Goal: Task Accomplishment & Management: Manage account settings

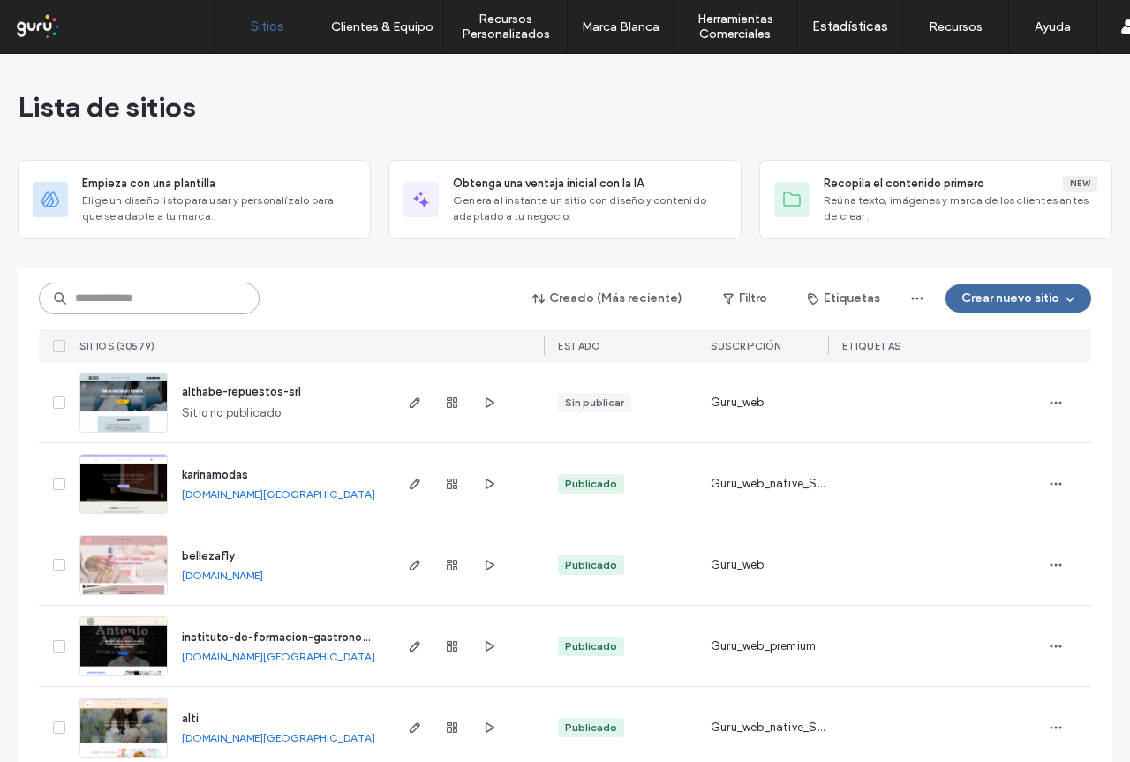
click at [190, 295] on input at bounding box center [149, 299] width 221 height 32
paste input "**********"
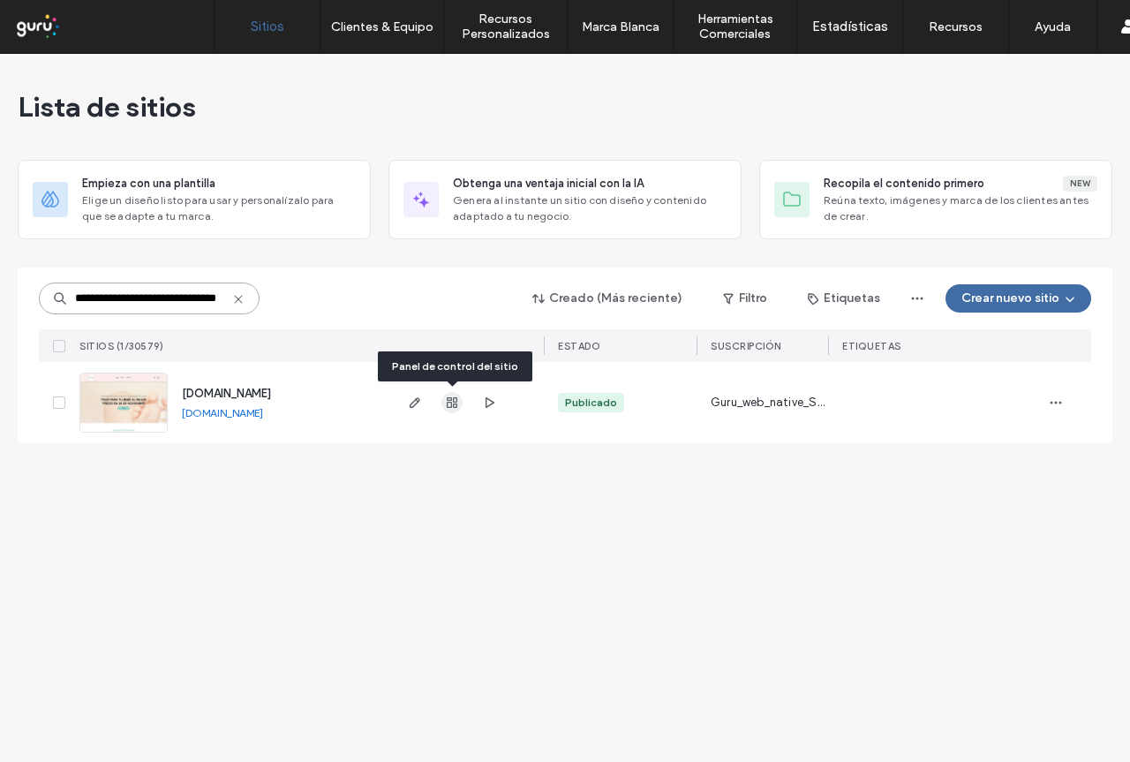
type input "**********"
click at [449, 405] on icon "button" at bounding box center [452, 403] width 14 height 14
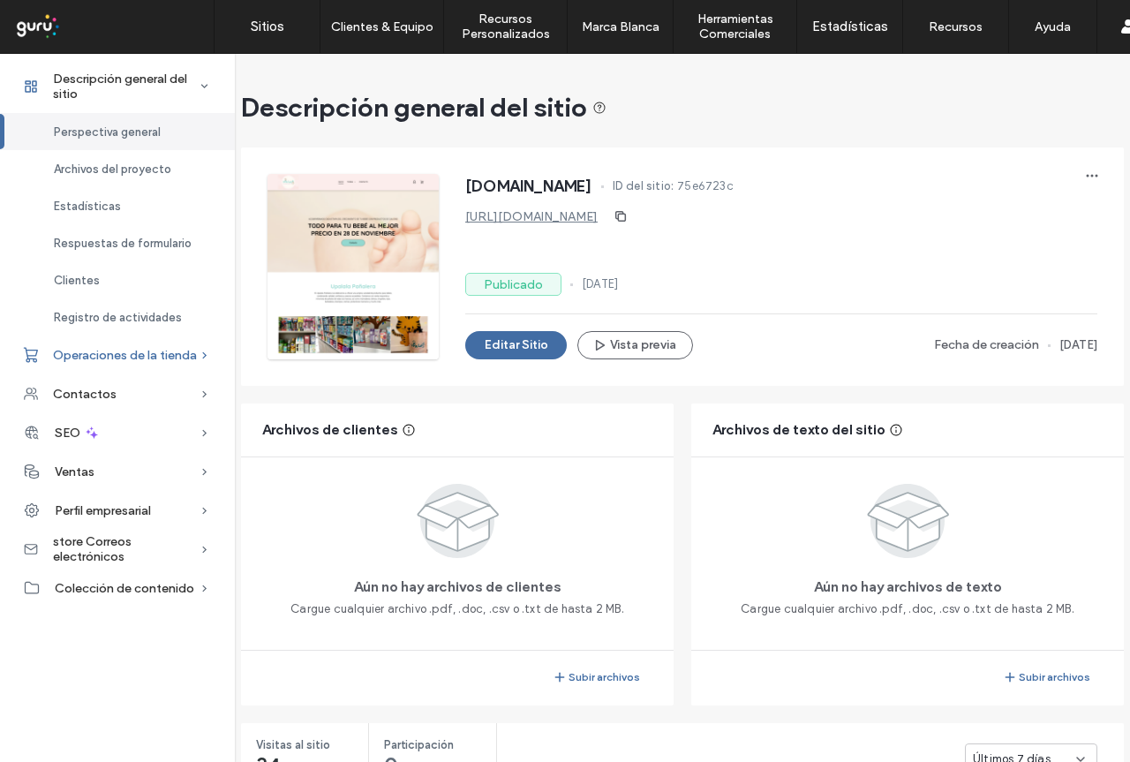
click at [188, 344] on div "Operaciones de la tienda" at bounding box center [117, 355] width 235 height 39
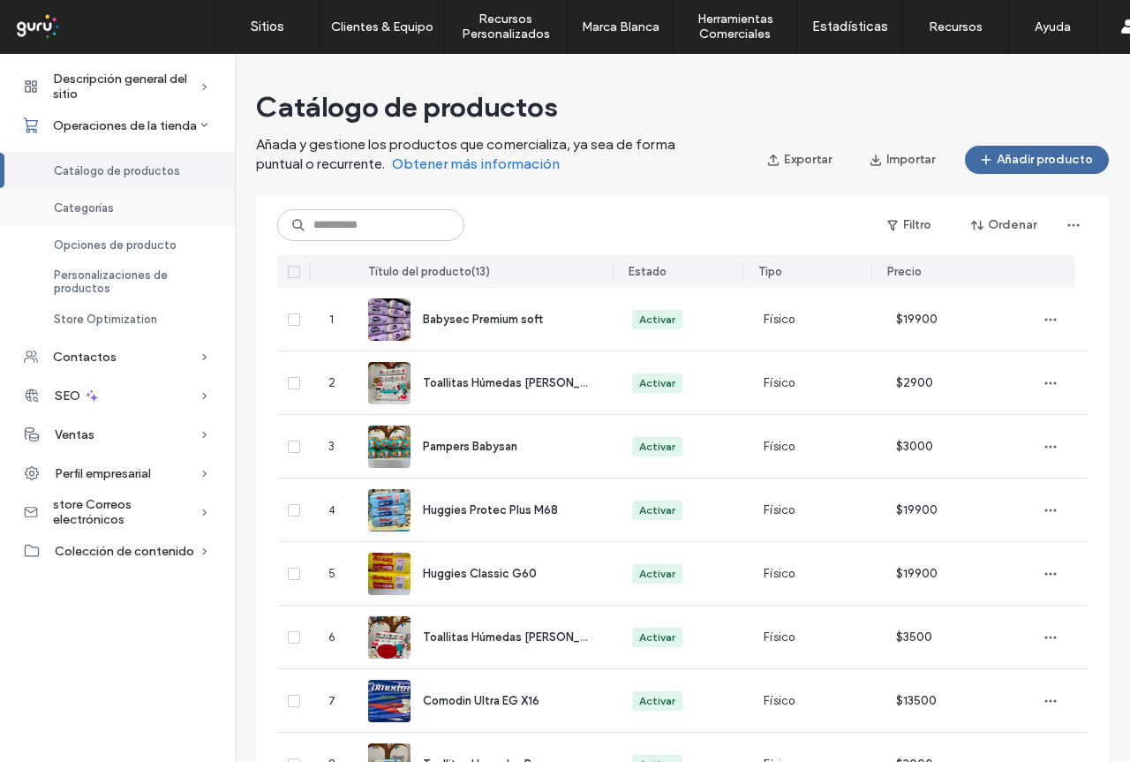
click at [110, 213] on span "Categorías" at bounding box center [84, 207] width 60 height 13
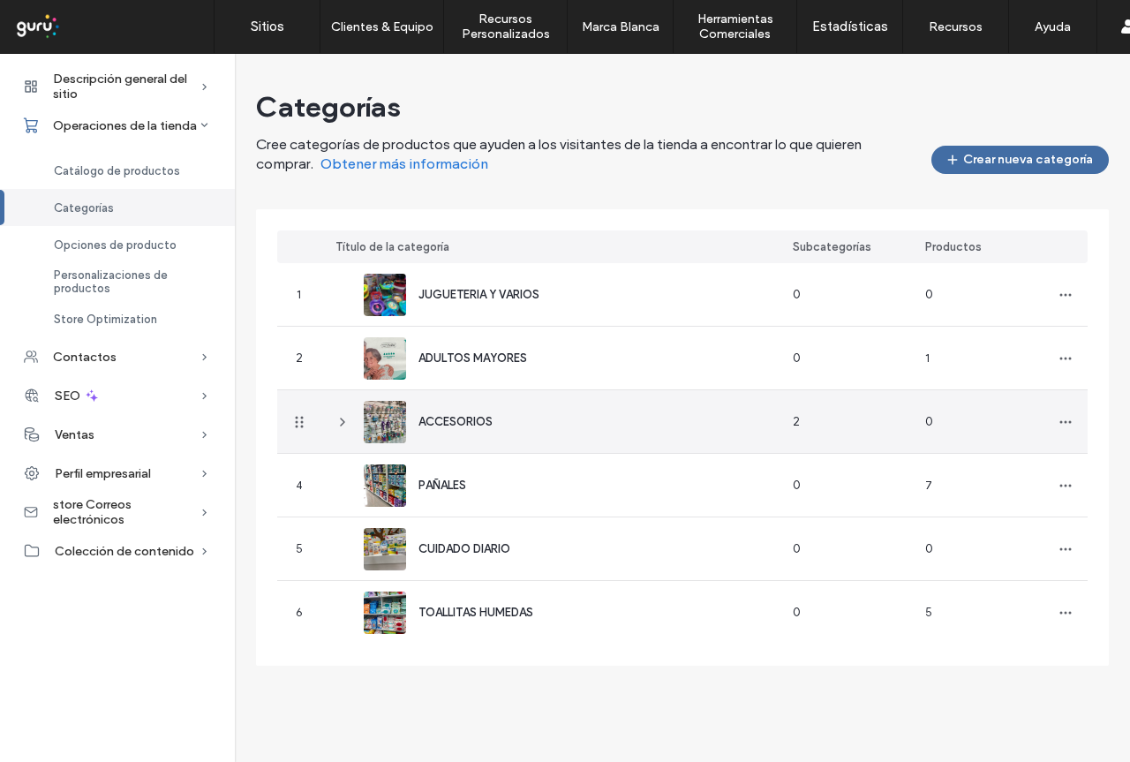
click at [335, 422] on div "ACCESORIOS" at bounding box center [549, 421] width 457 height 63
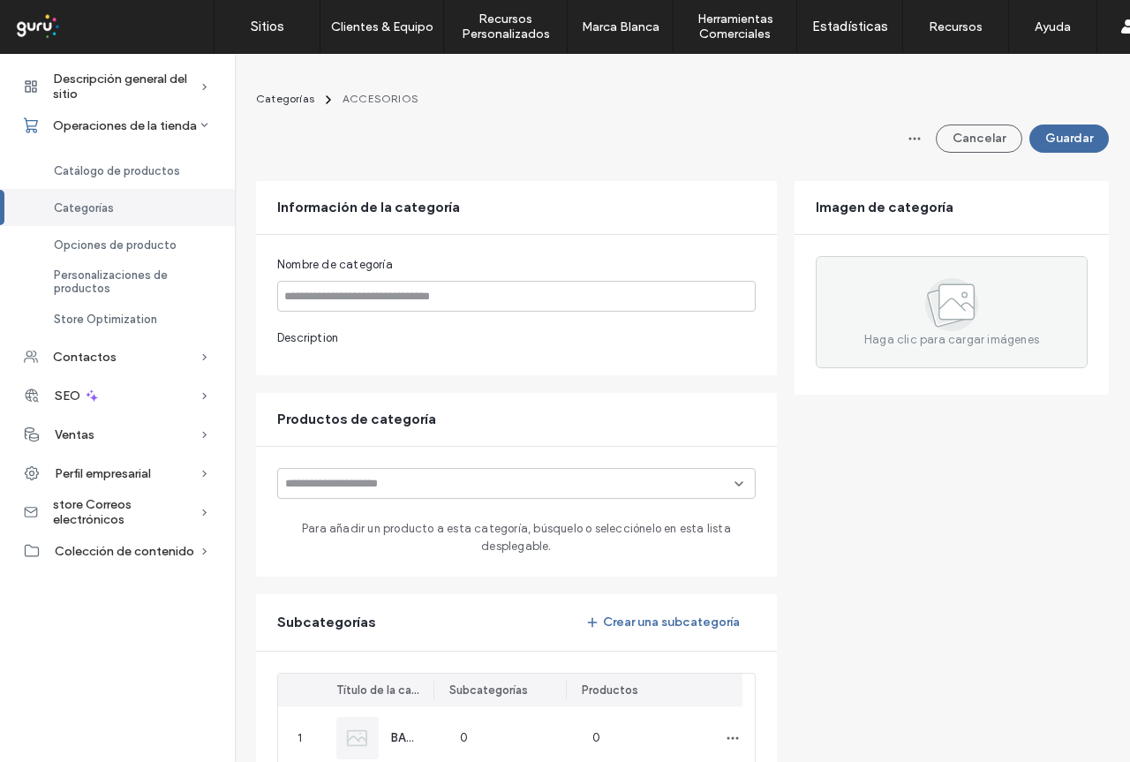
type input "**********"
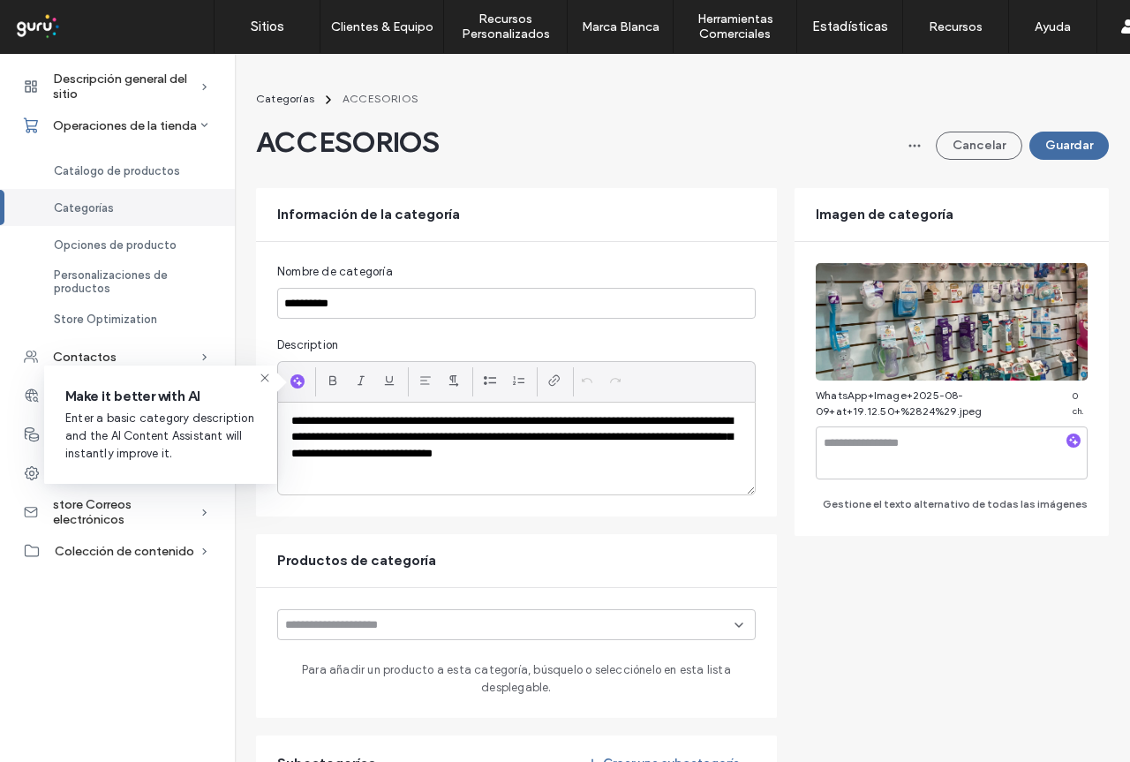
click at [97, 202] on span "Categorías" at bounding box center [84, 207] width 60 height 13
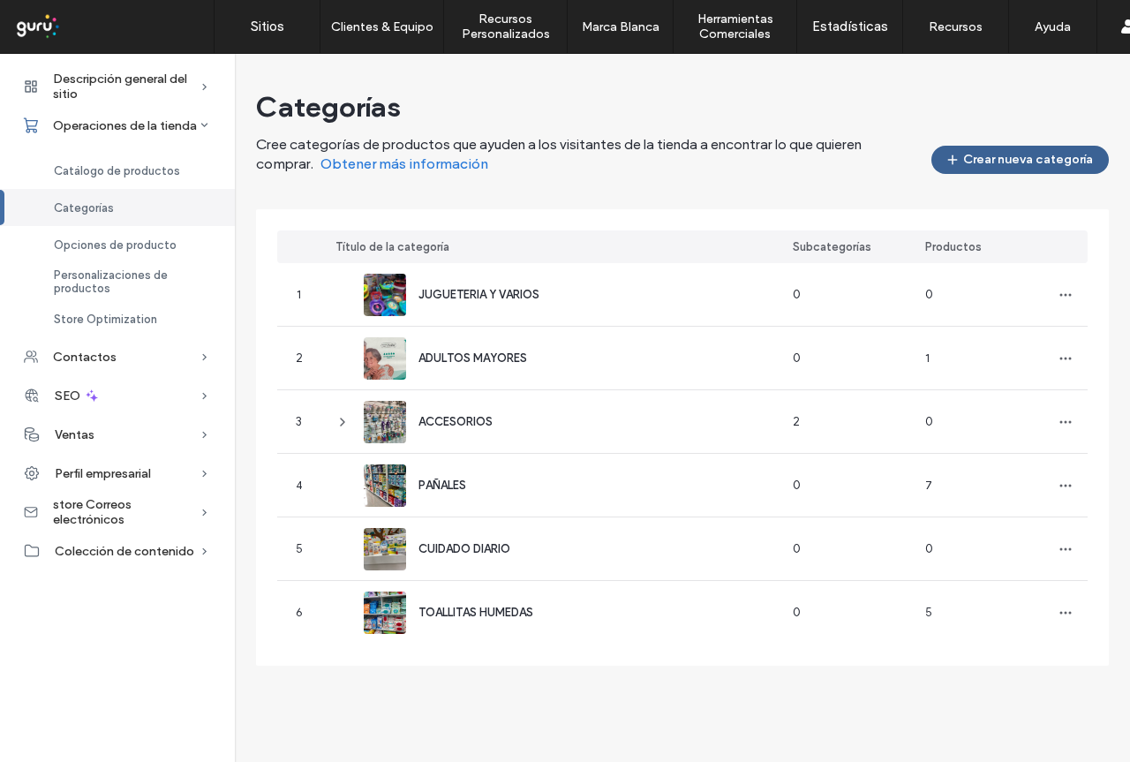
click at [1002, 158] on button "Crear nueva categoría" at bounding box center [1021, 160] width 178 height 28
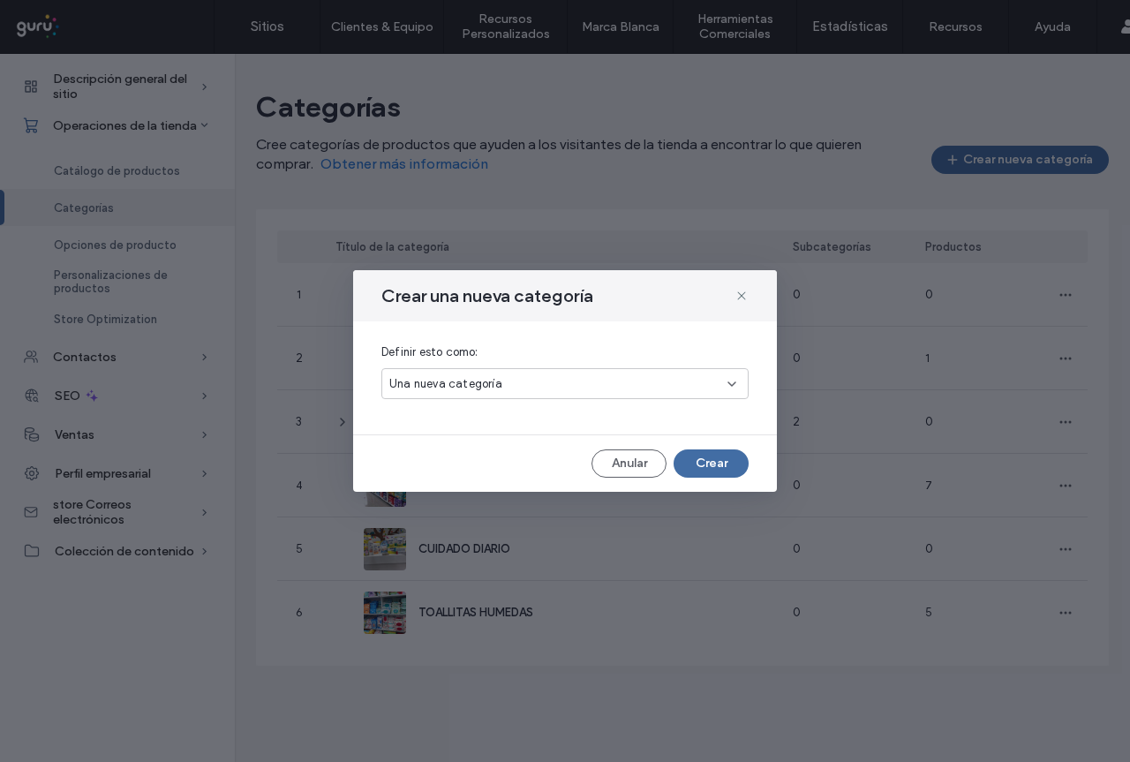
click at [610, 377] on div "Una nueva categoría" at bounding box center [558, 384] width 338 height 18
click at [577, 440] on div "Una nueva subcategoría" at bounding box center [565, 445] width 366 height 31
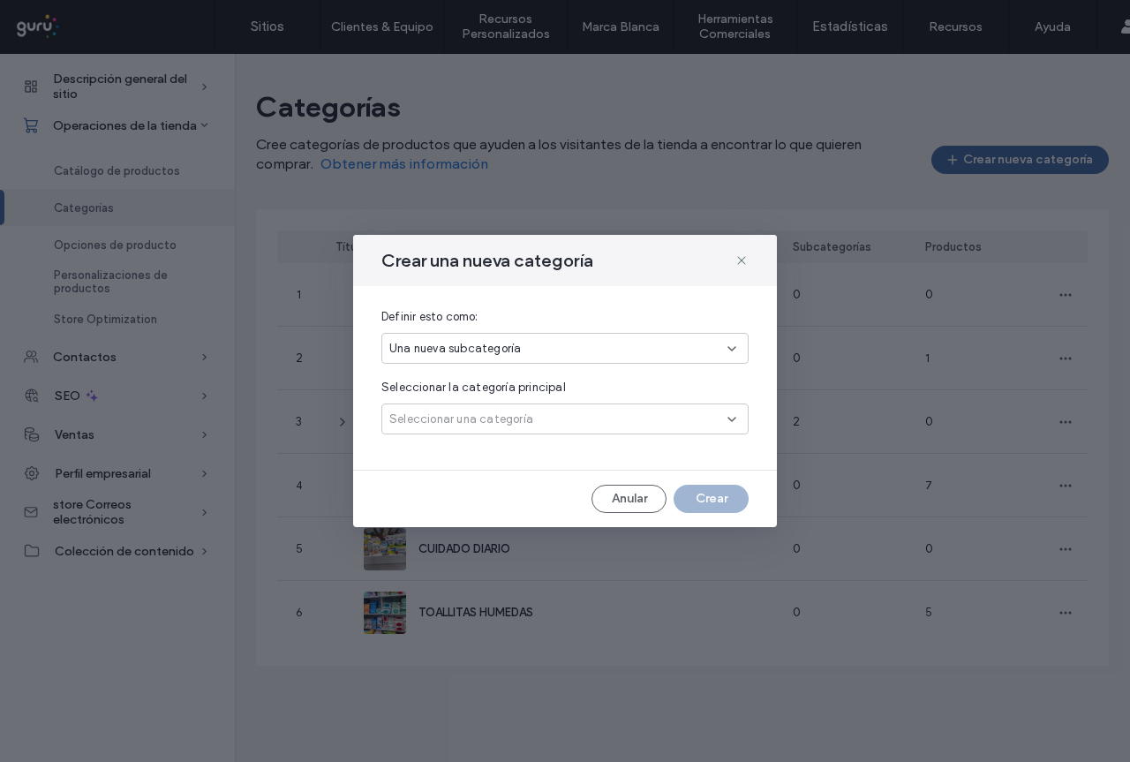
drag, startPoint x: 611, startPoint y: 417, endPoint x: 609, endPoint y: 432, distance: 15.2
click at [611, 419] on div "Seleccionar una categoría" at bounding box center [558, 420] width 338 height 18
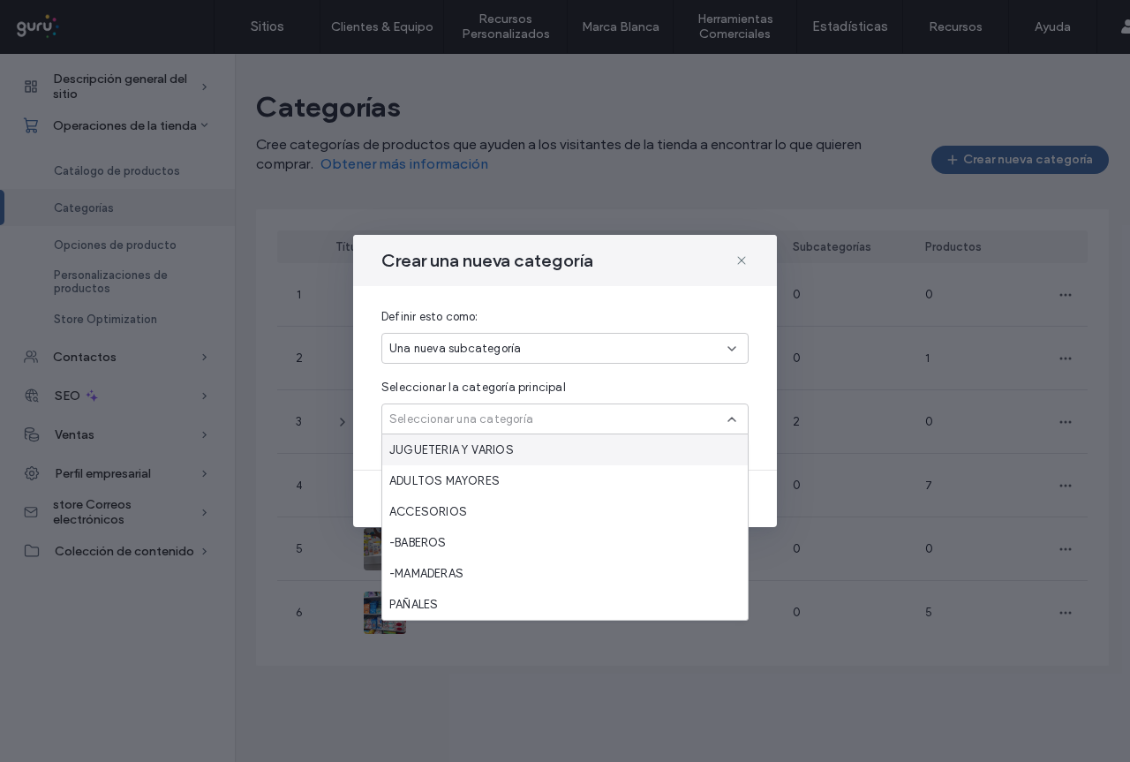
click at [550, 457] on div "JUGUETERIA Y VARIOS" at bounding box center [565, 450] width 366 height 31
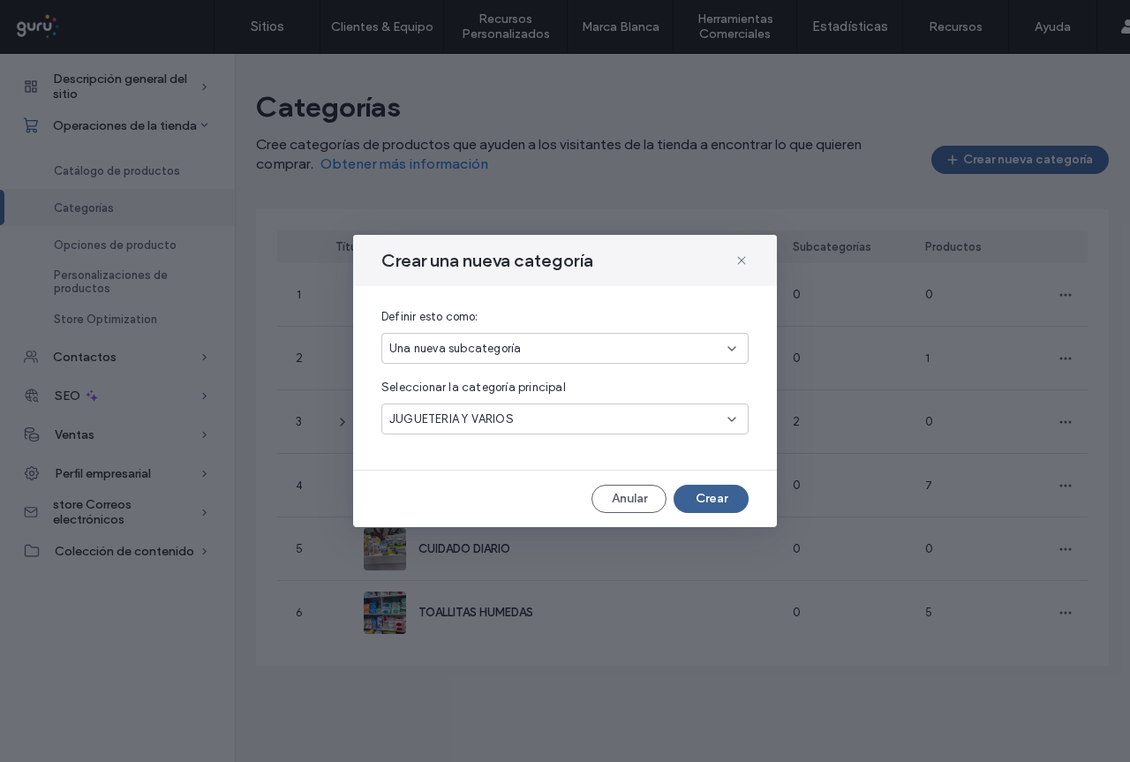
click at [722, 503] on button "Crear" at bounding box center [711, 499] width 75 height 28
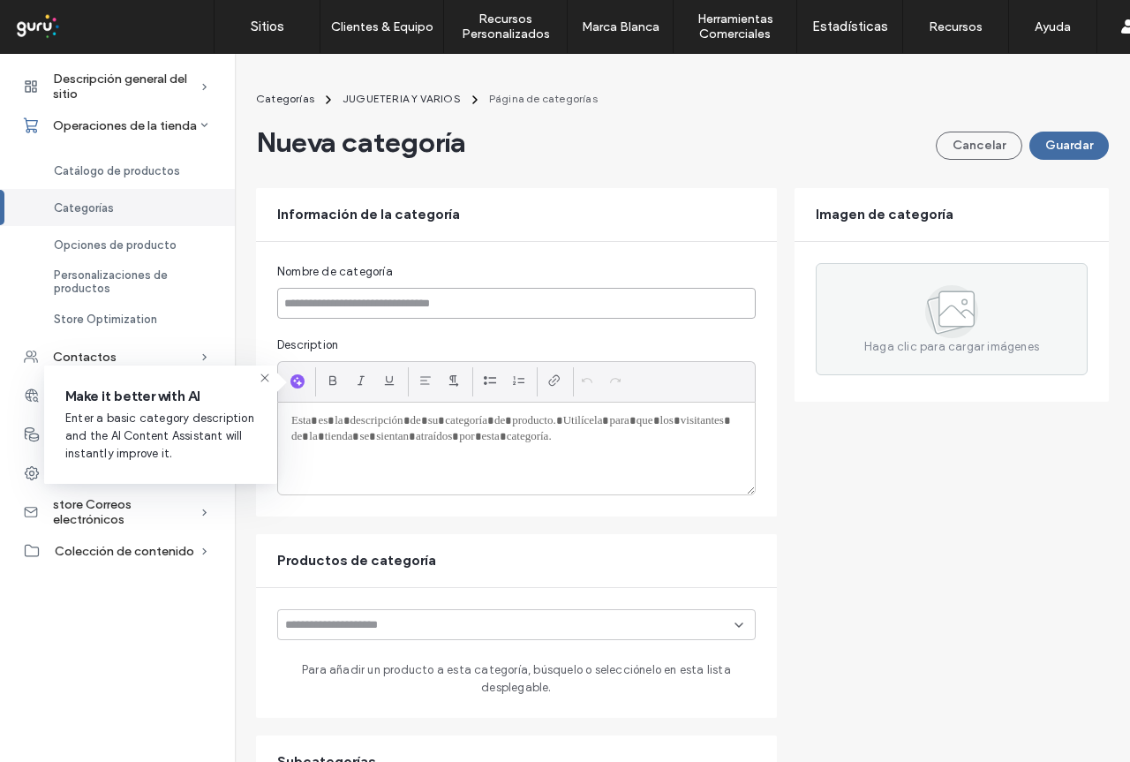
click at [353, 304] on input at bounding box center [516, 303] width 479 height 31
drag, startPoint x: 354, startPoint y: 312, endPoint x: 238, endPoint y: 318, distance: 115.9
click at [238, 318] on div "Categorías JUGUETERIA Y VARIOS Página de categorías prueba Cancelar Guardar Inf…" at bounding box center [683, 613] width 896 height 1062
type input "******"
click at [1056, 137] on button "Guardar" at bounding box center [1069, 146] width 79 height 28
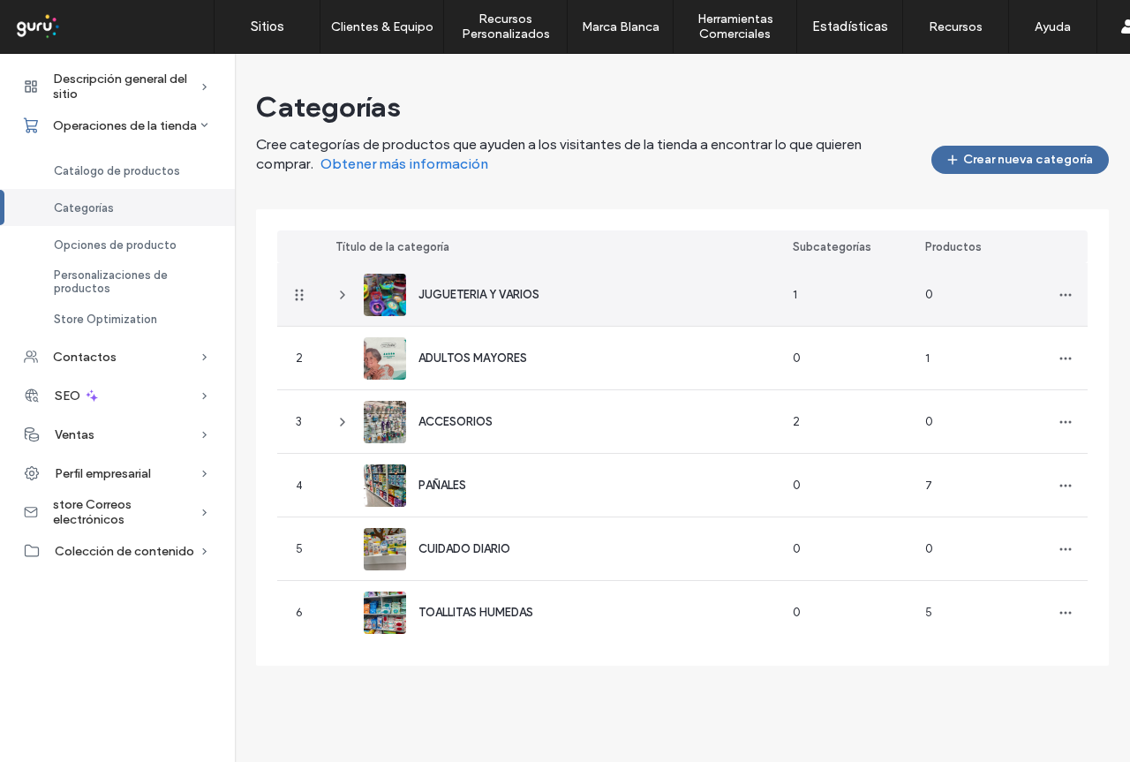
click at [341, 295] on icon at bounding box center [343, 295] width 14 height 14
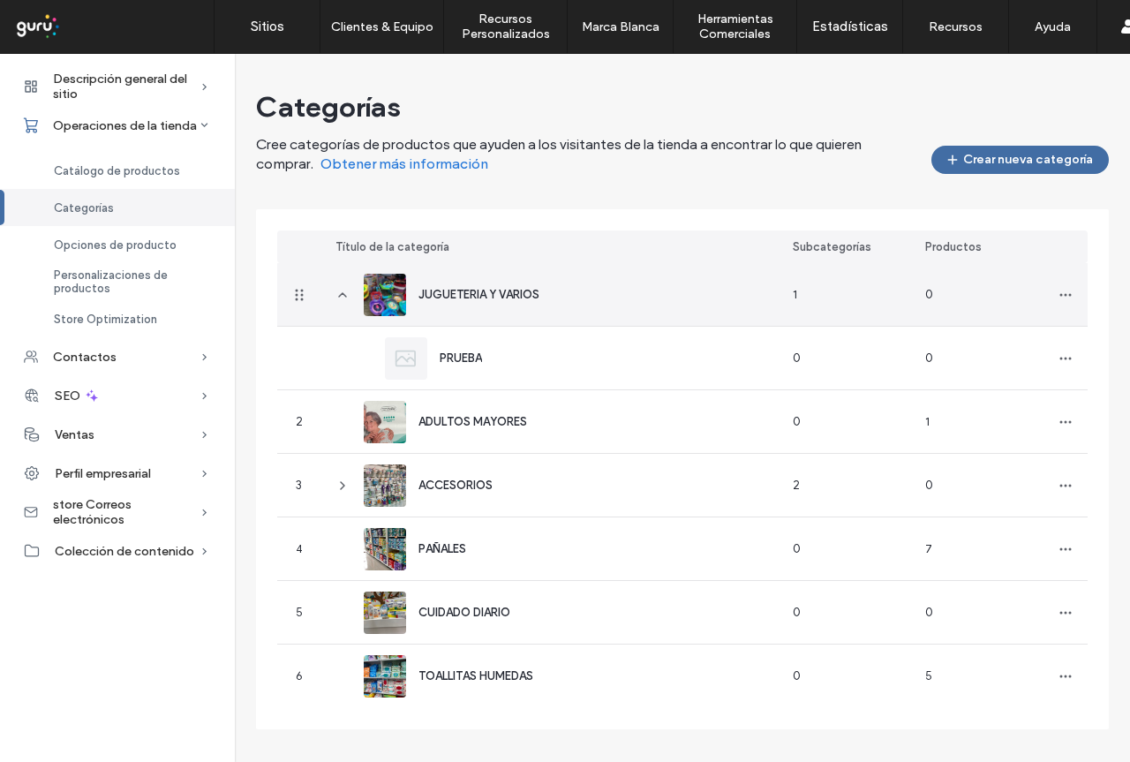
click at [341, 295] on use at bounding box center [342, 295] width 7 height 4
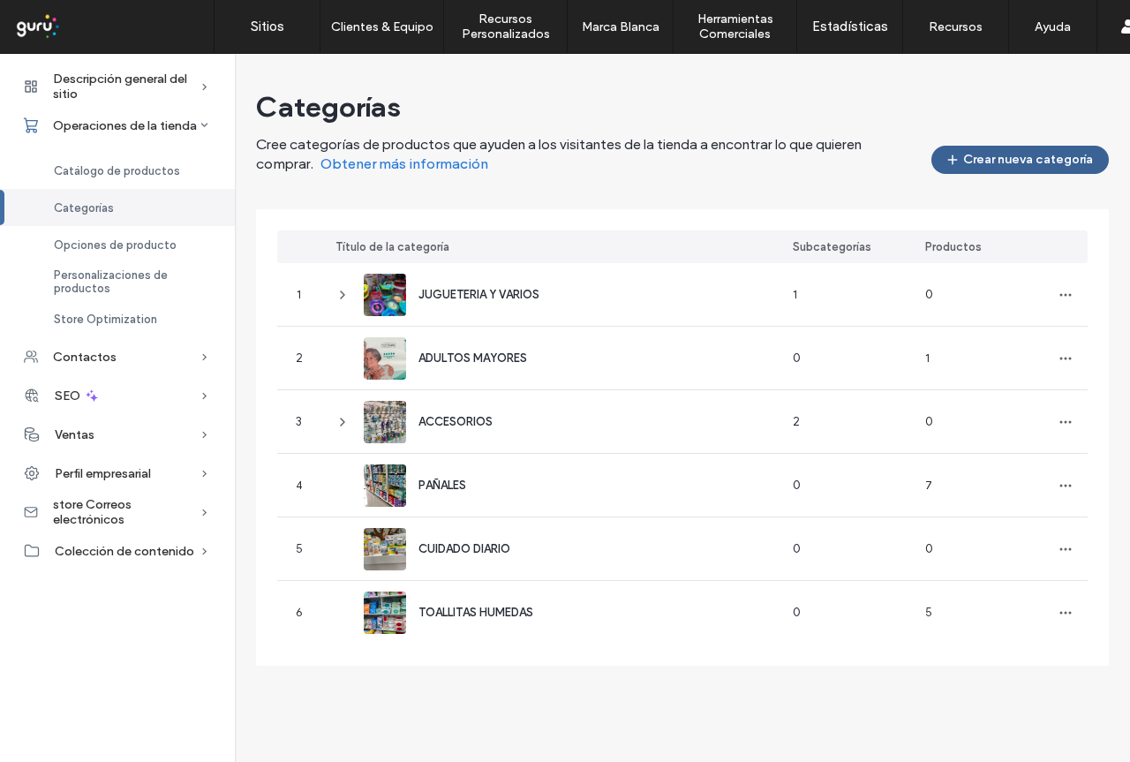
click at [1037, 148] on button "Crear nueva categoría" at bounding box center [1021, 160] width 178 height 28
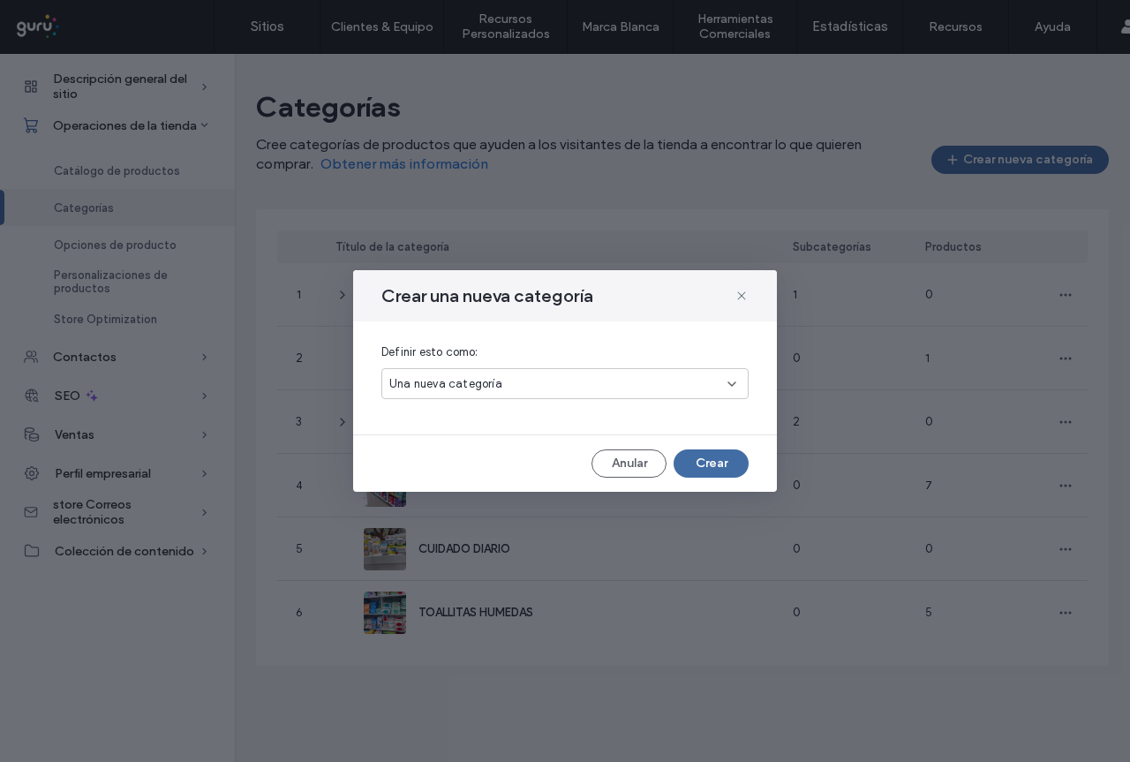
click at [627, 375] on div "Una nueva categoría" at bounding box center [558, 384] width 338 height 18
click at [590, 450] on div "Una nueva subcategoría" at bounding box center [565, 445] width 366 height 31
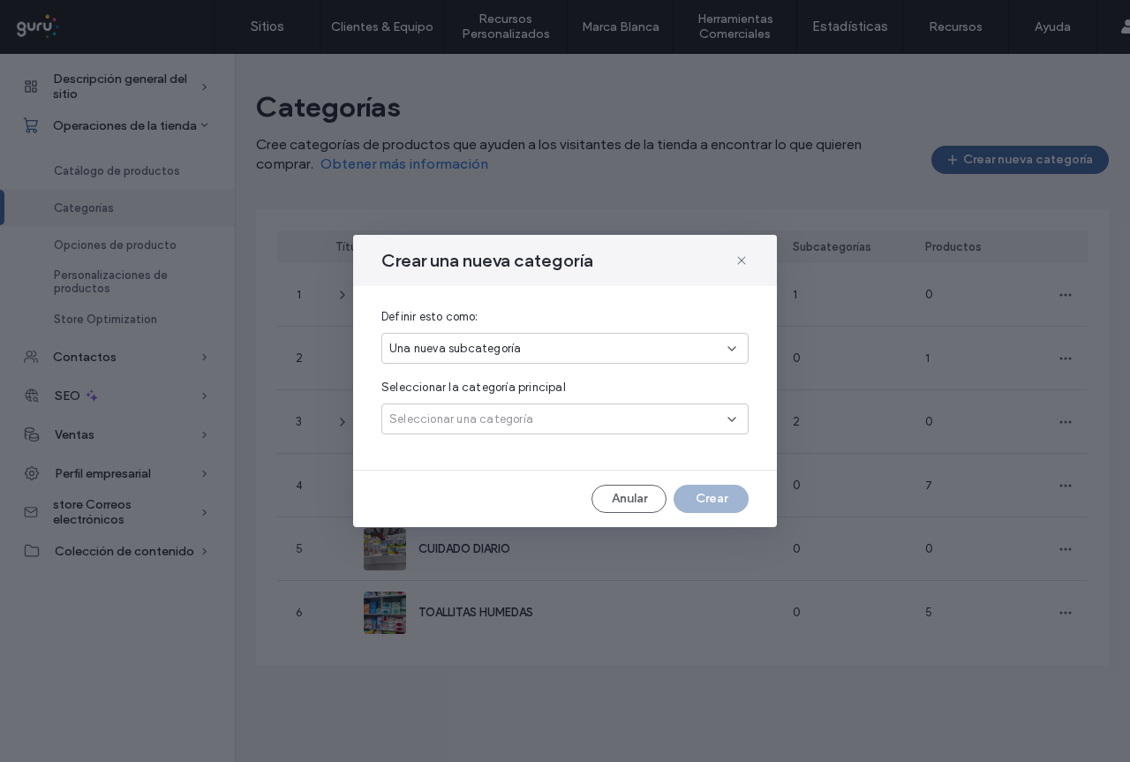
click at [671, 420] on div "Seleccionar una categoría" at bounding box center [558, 420] width 338 height 18
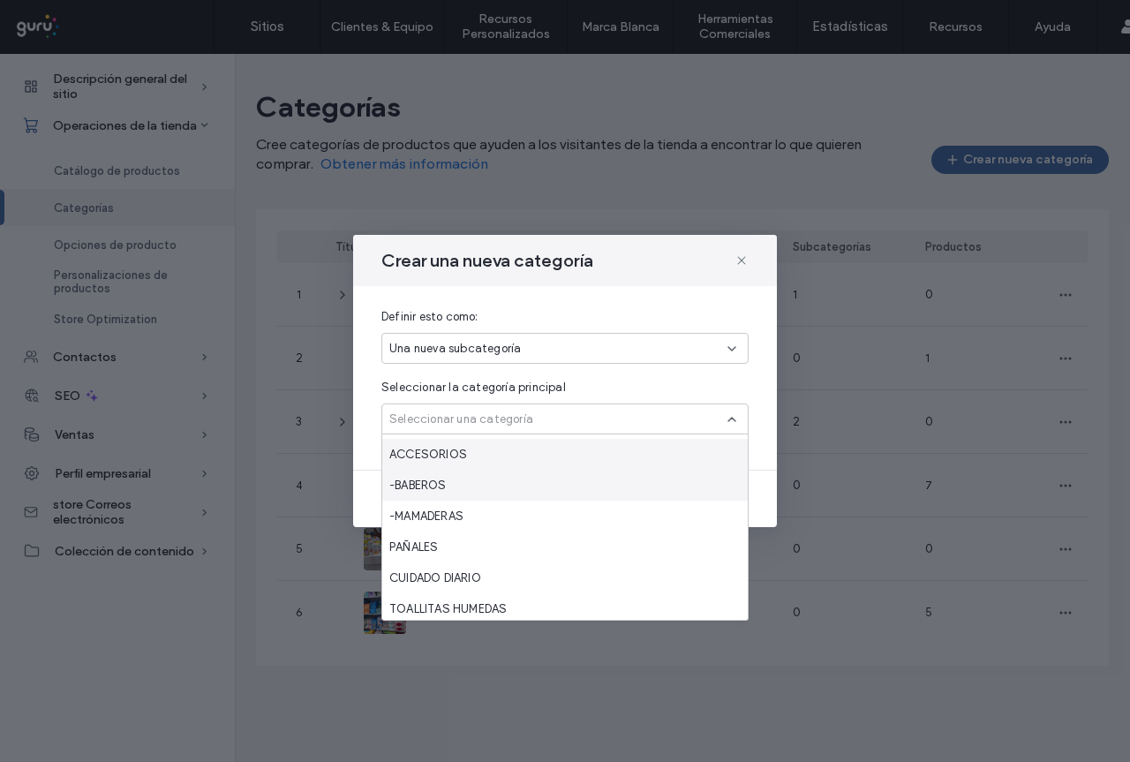
scroll to position [93, 0]
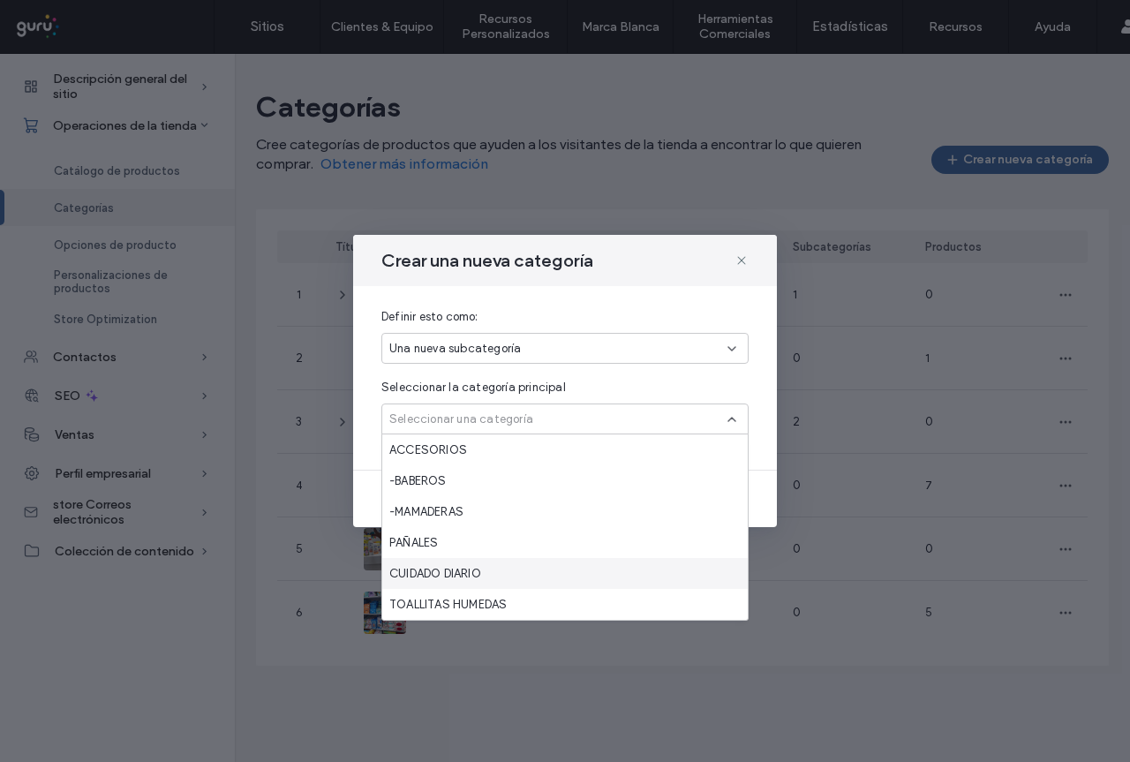
click at [481, 567] on span "CUIDADO DIARIO" at bounding box center [435, 574] width 92 height 18
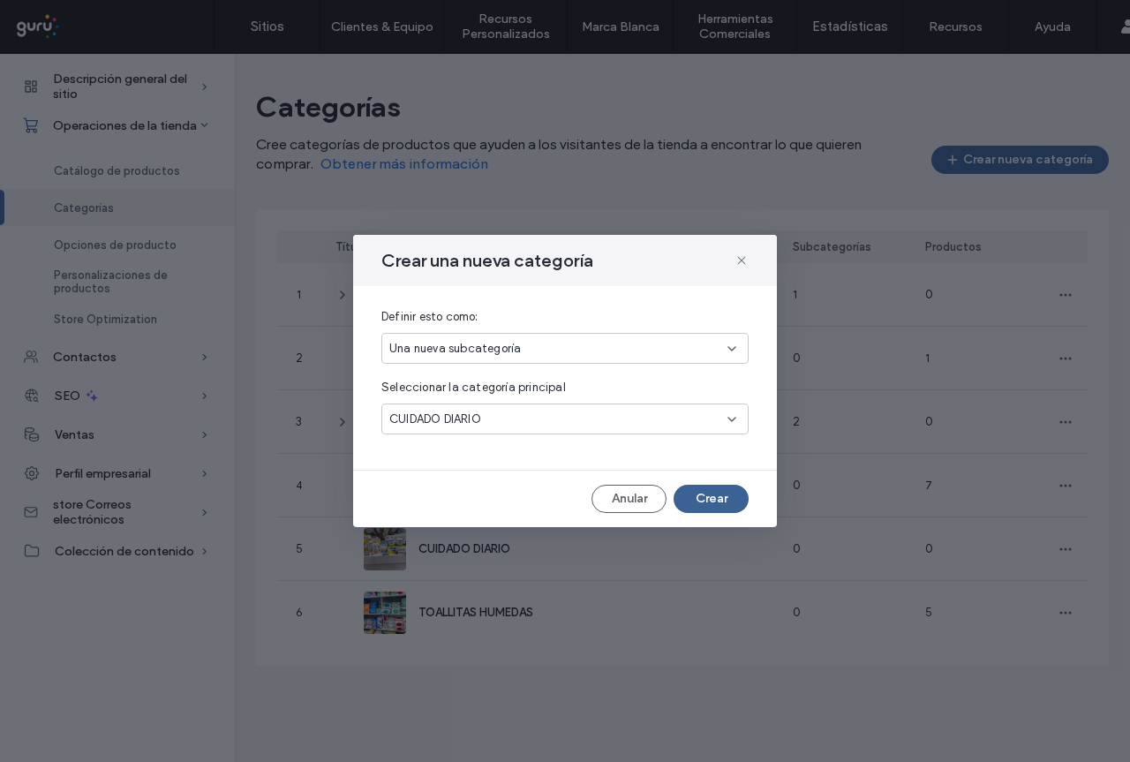
click at [714, 493] on button "Crear" at bounding box center [711, 499] width 75 height 28
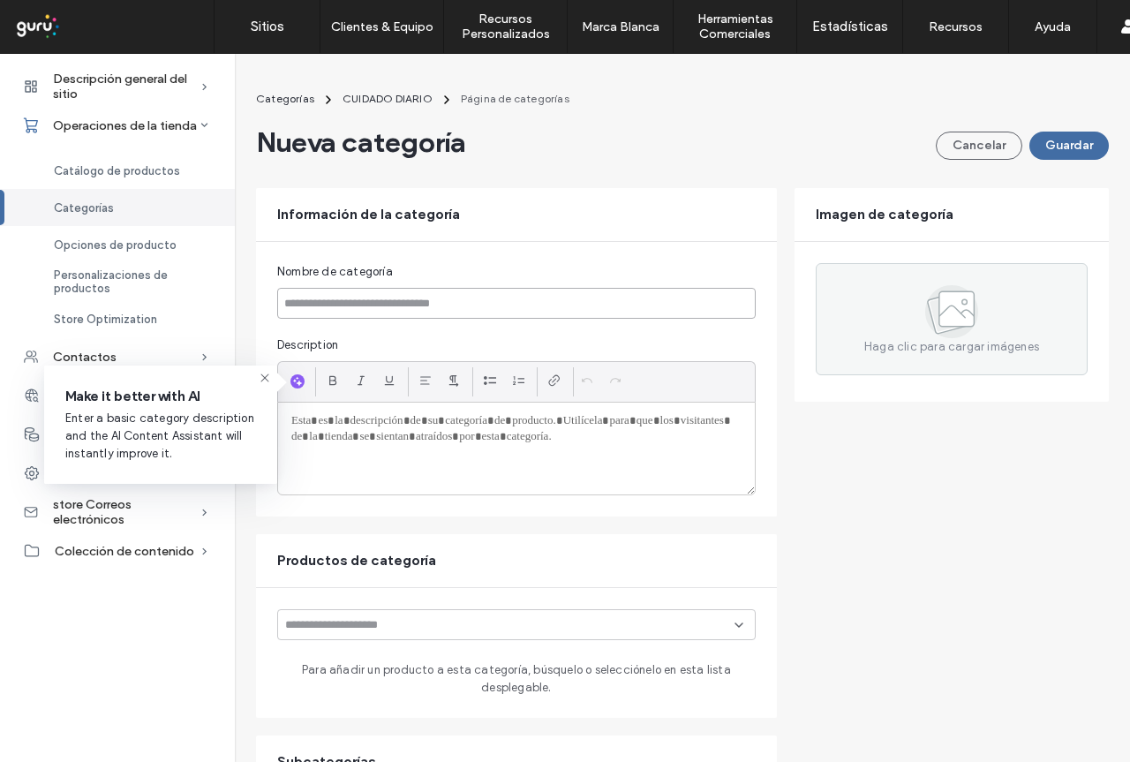
click at [388, 297] on input at bounding box center [516, 303] width 479 height 31
type input "*"
type input "********"
click at [1063, 132] on button "Guardar" at bounding box center [1069, 146] width 79 height 28
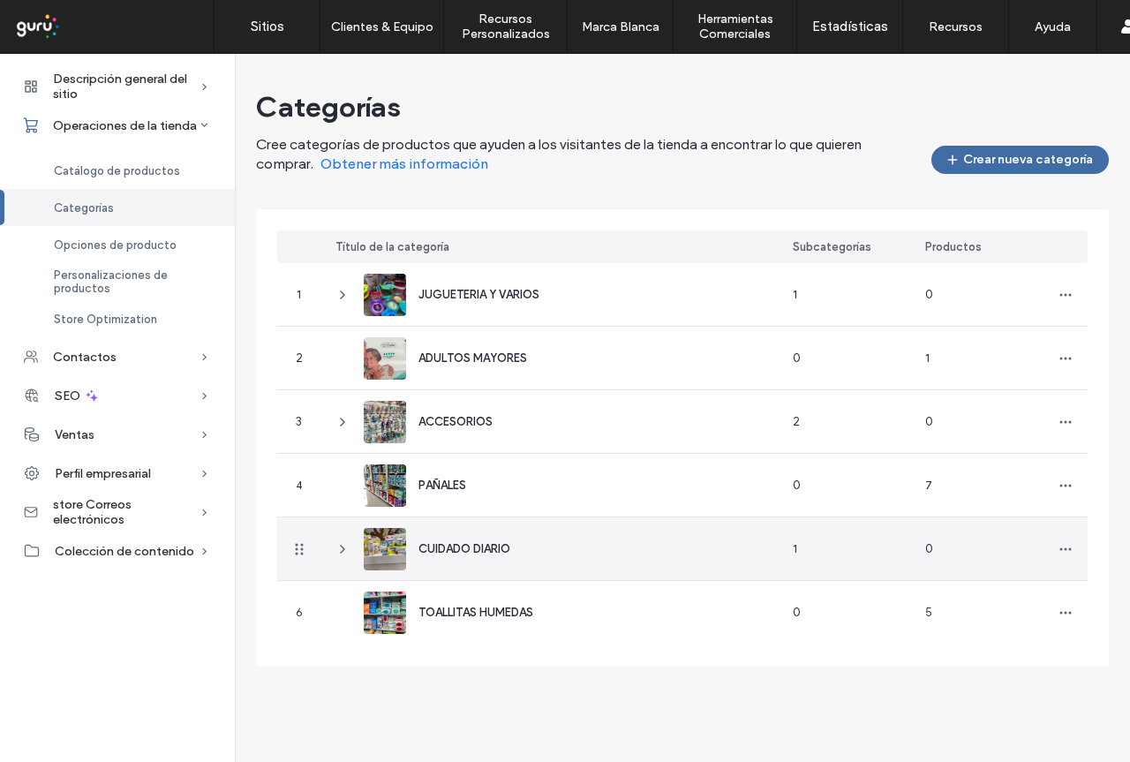
click at [342, 550] on icon at bounding box center [343, 549] width 14 height 14
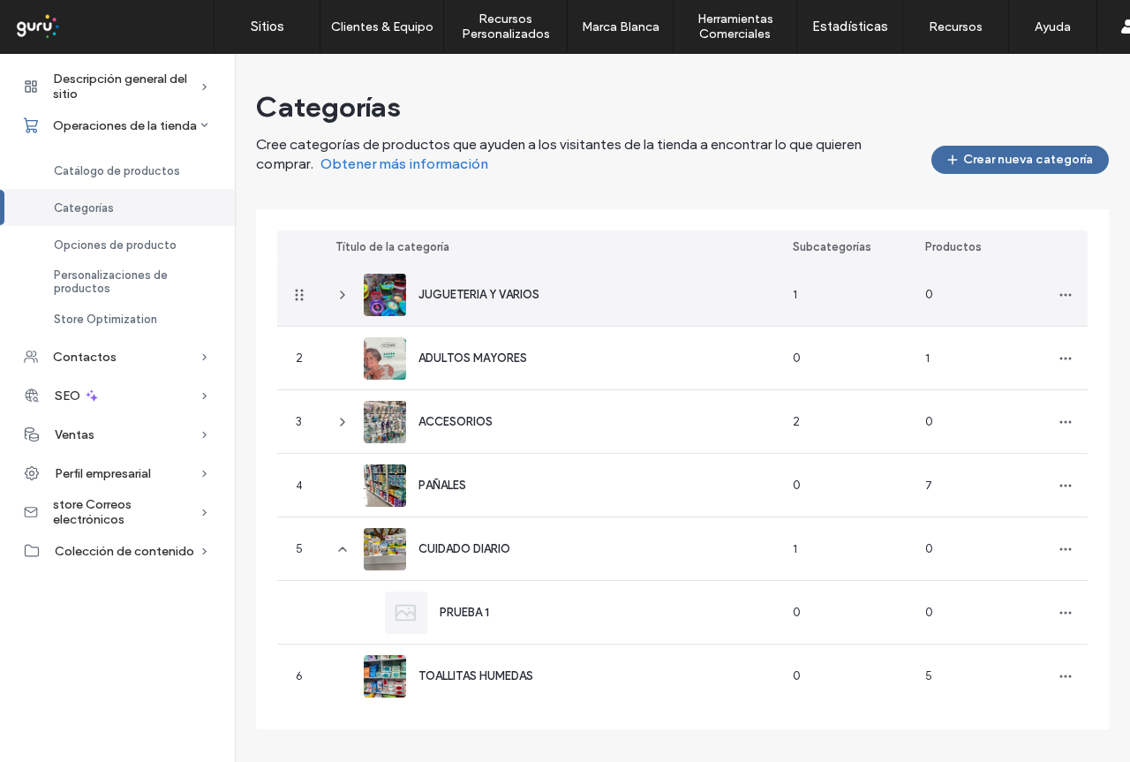
click at [338, 291] on icon at bounding box center [343, 295] width 14 height 14
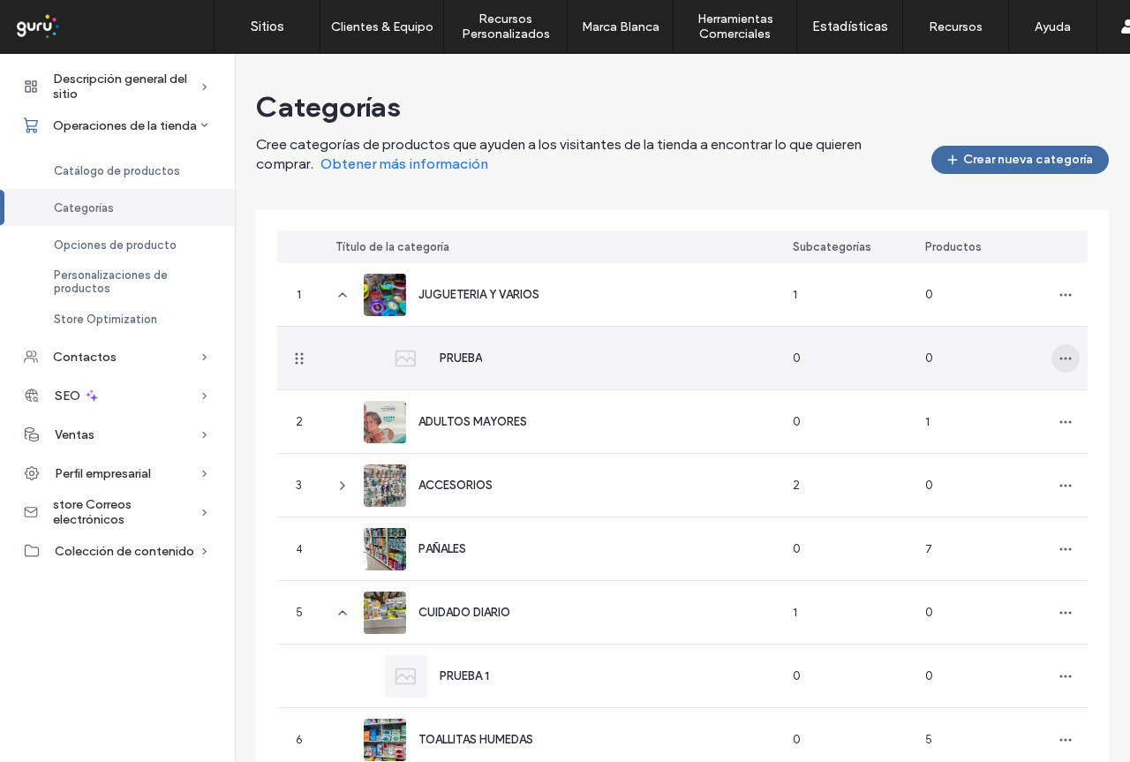
click at [1062, 352] on span "button" at bounding box center [1066, 358] width 28 height 28
click at [1033, 395] on div "Editar categoría" at bounding box center [988, 405] width 157 height 34
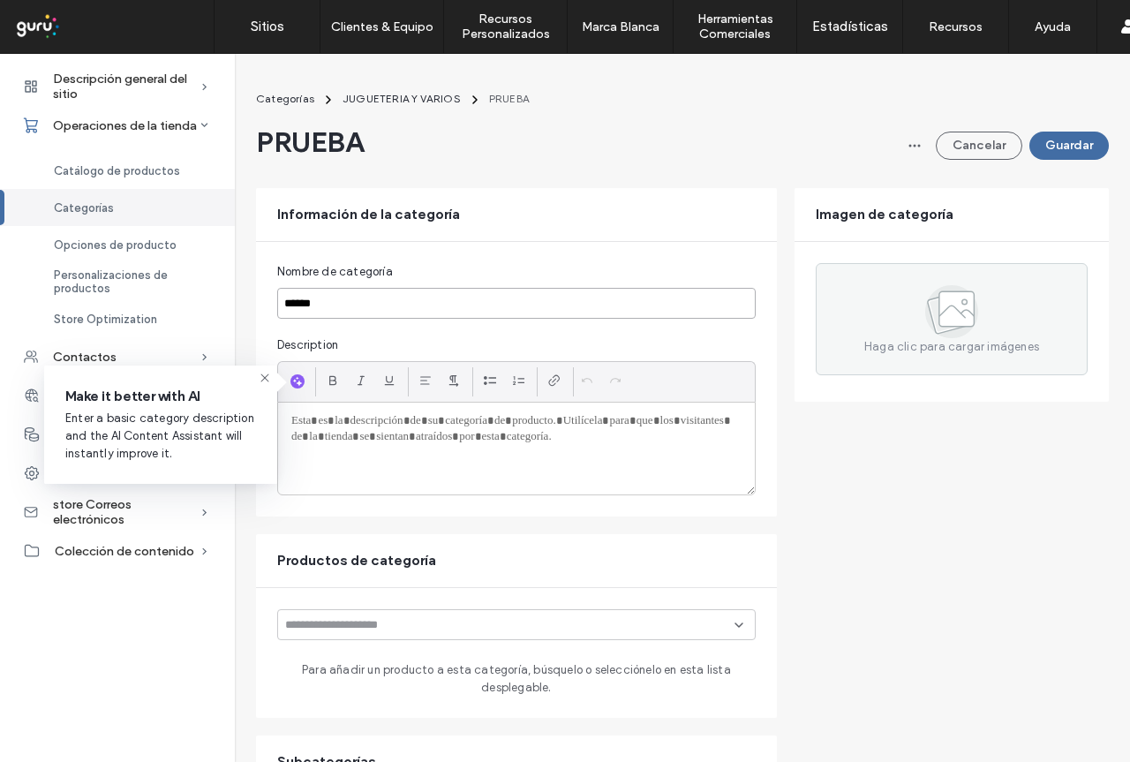
click at [418, 306] on input "******" at bounding box center [516, 303] width 479 height 31
type input "********"
click at [1049, 155] on button "Guardar" at bounding box center [1069, 146] width 79 height 28
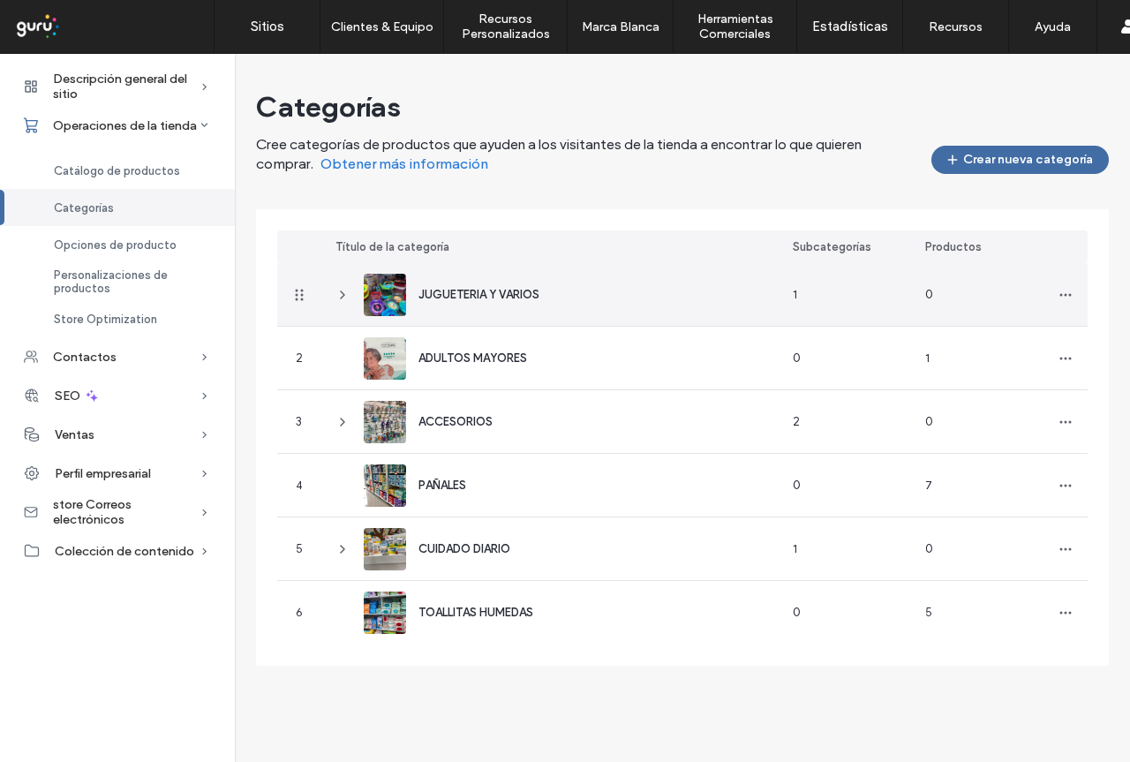
click at [343, 300] on icon at bounding box center [343, 295] width 14 height 14
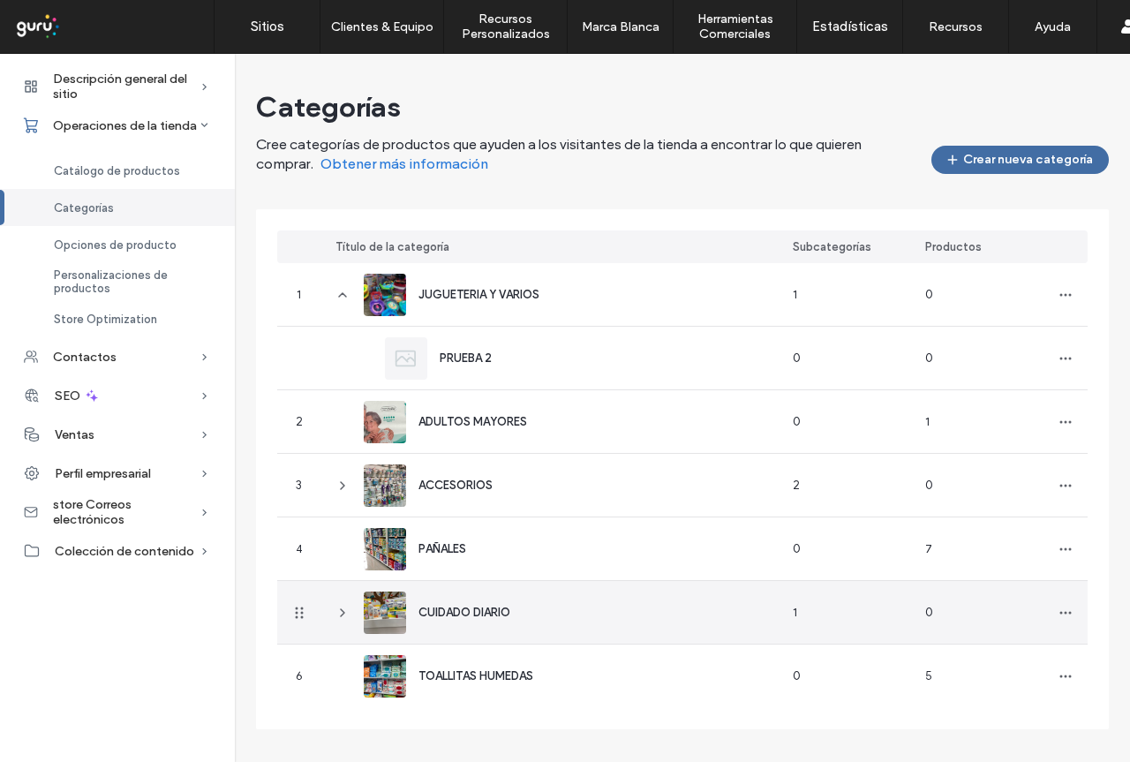
click at [338, 615] on icon at bounding box center [343, 613] width 14 height 14
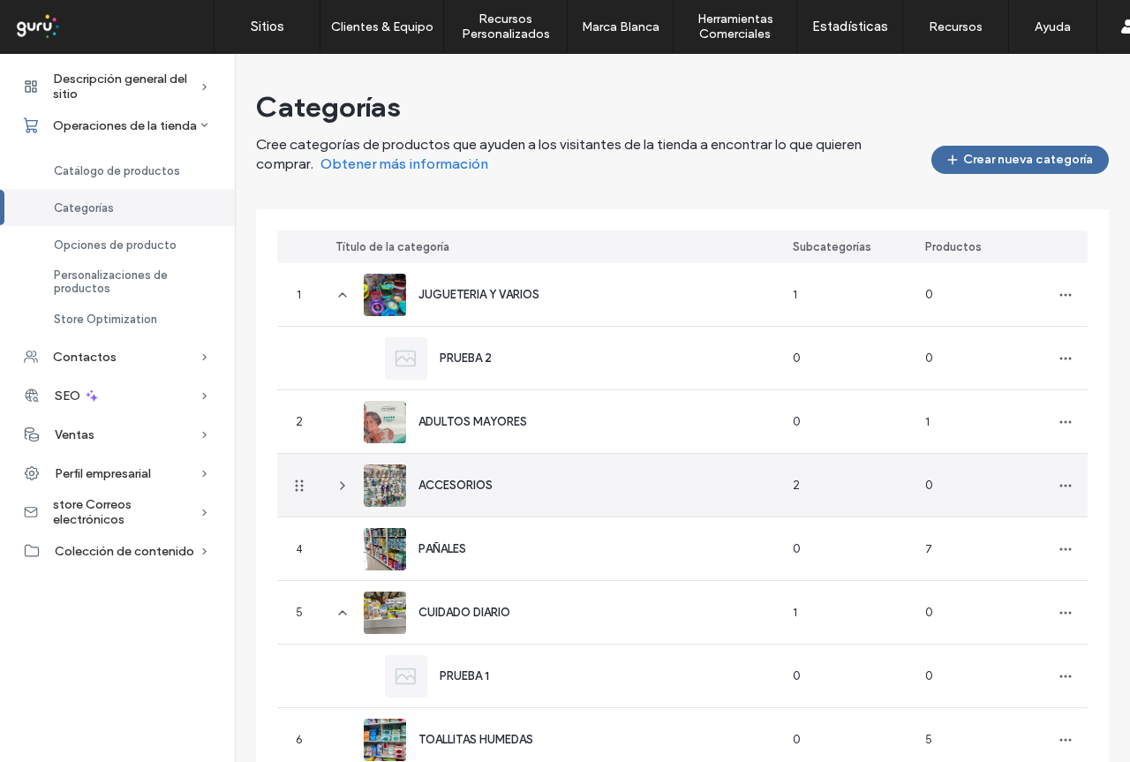
click at [346, 488] on icon at bounding box center [343, 486] width 14 height 14
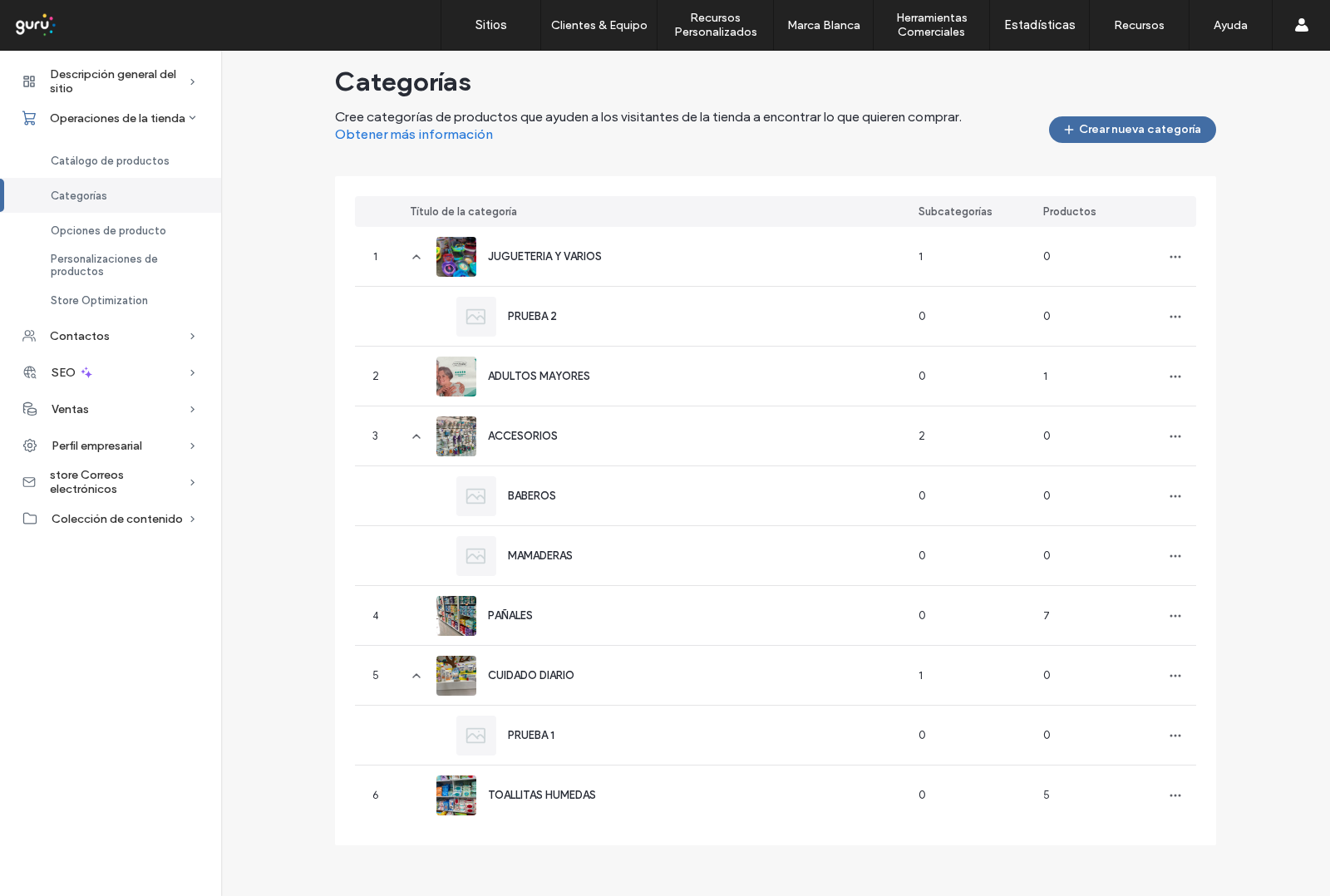
scroll to position [18, 0]
click at [1064, 131] on span "button" at bounding box center [1071, 130] width 17 height 24
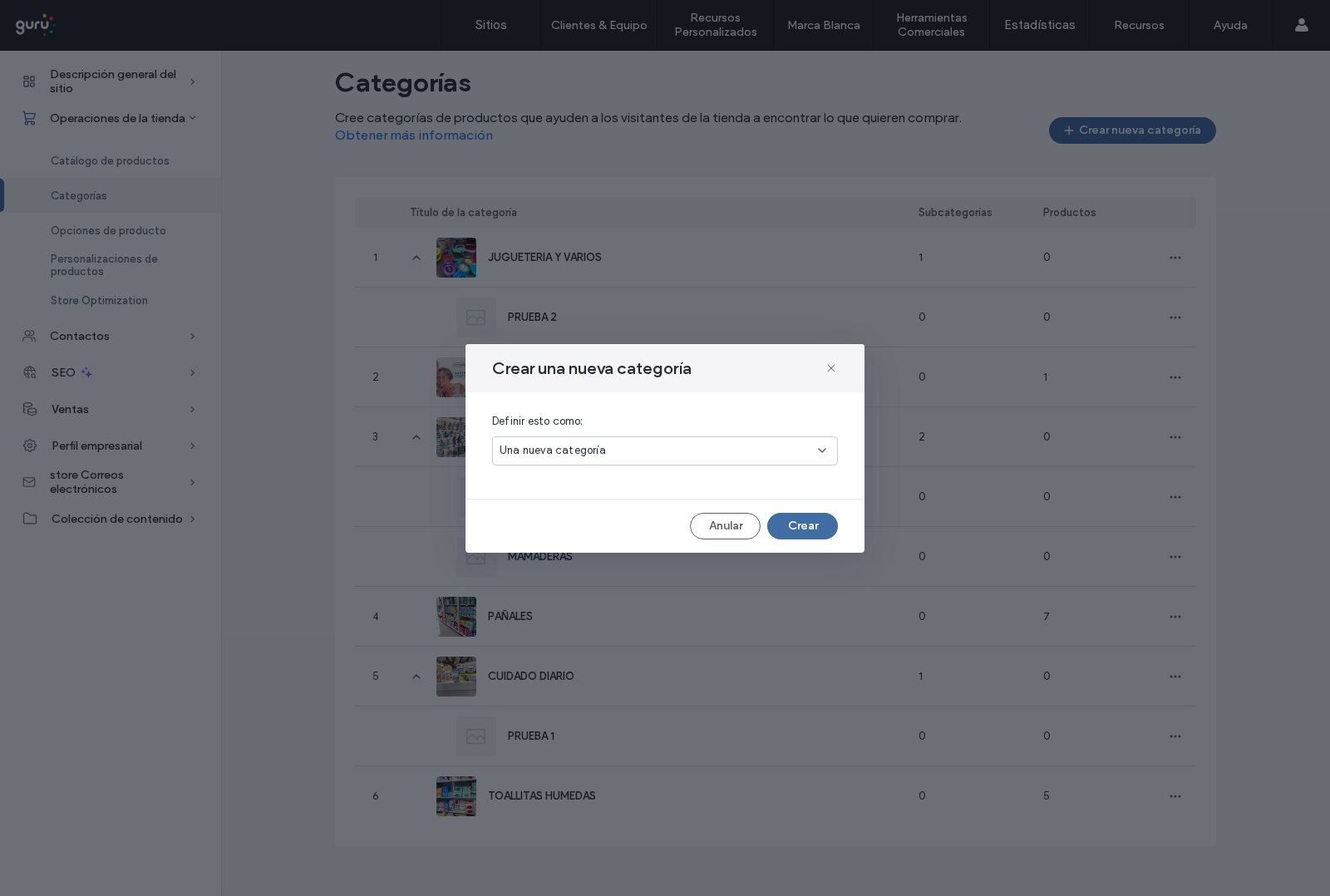
click at [758, 447] on div "Una nueva categoría" at bounding box center [659, 451] width 318 height 17
click at [675, 502] on div "Una nueva subcategoría" at bounding box center [666, 509] width 345 height 29
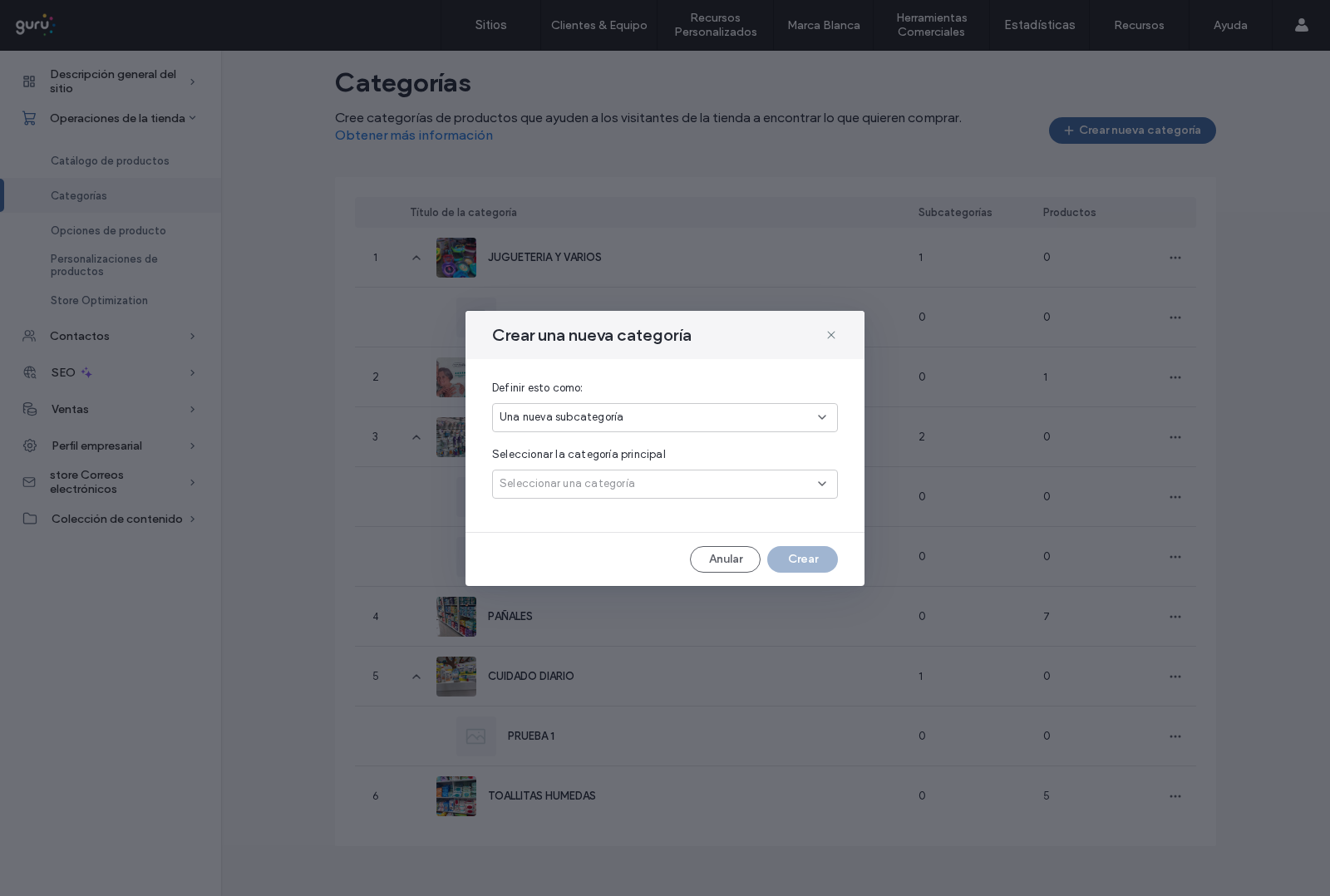
click at [659, 482] on div "Seleccionar una categoría" at bounding box center [659, 484] width 318 height 17
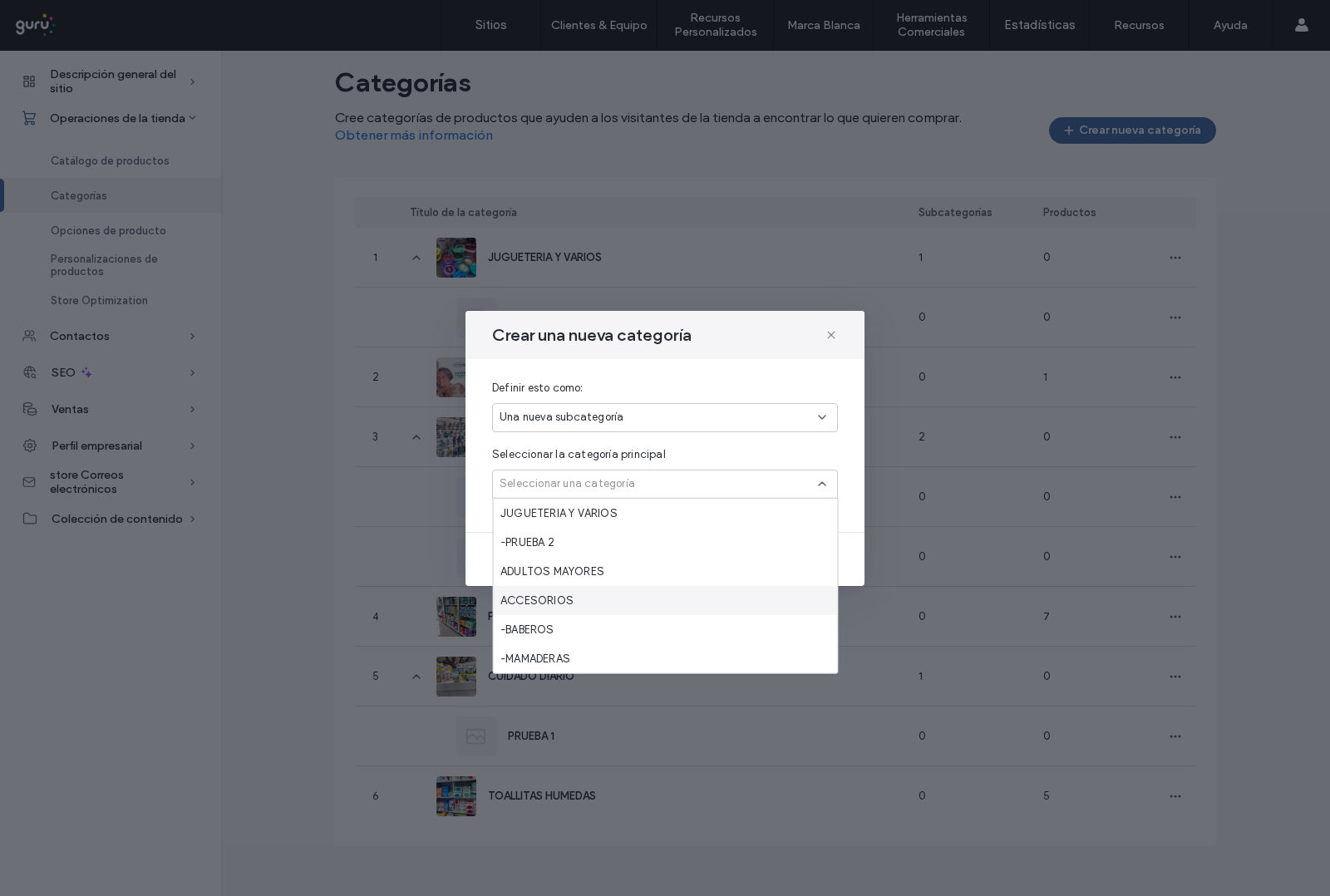
click at [562, 594] on span "ACCESORIOS" at bounding box center [537, 600] width 73 height 17
